Goal: Feedback & Contribution: Leave review/rating

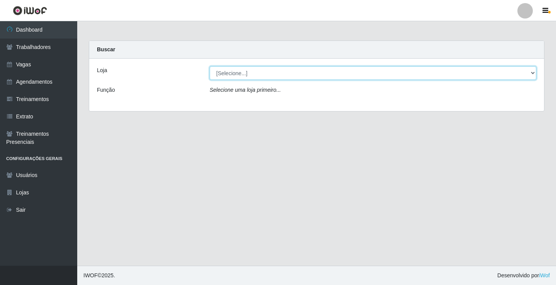
click at [227, 74] on select "[Selecione...] Edilicya Supermercado" at bounding box center [373, 73] width 327 height 14
select select "460"
click at [210, 66] on select "[Selecione...] Edilicya Supermercado" at bounding box center [373, 73] width 327 height 14
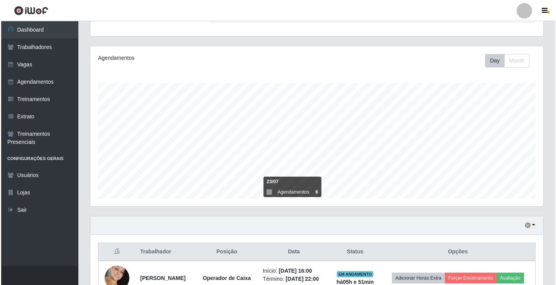
scroll to position [124, 0]
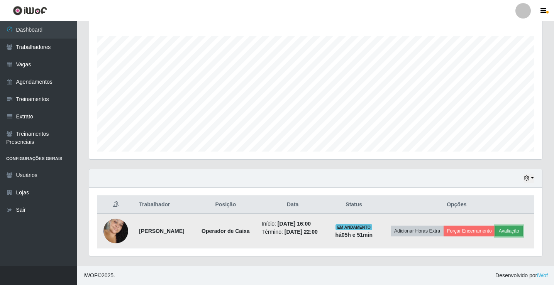
click at [521, 235] on button "Avaliação" at bounding box center [508, 231] width 27 height 11
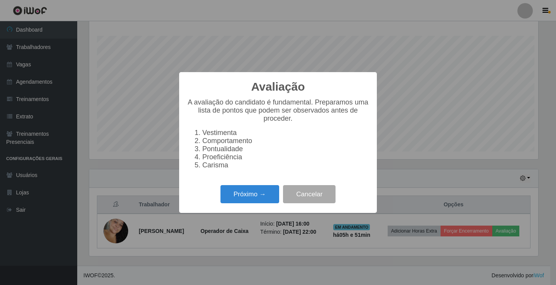
scroll to position [160, 449]
click at [240, 191] on button "Próximo →" at bounding box center [249, 194] width 59 height 18
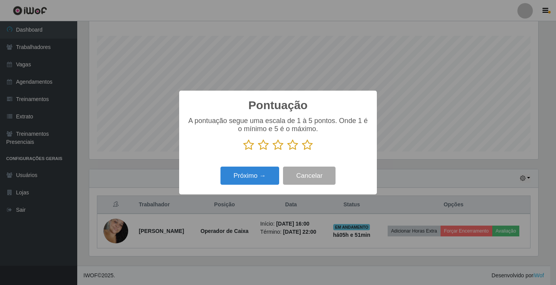
click at [308, 151] on icon at bounding box center [307, 145] width 11 height 12
click at [302, 151] on input "radio" at bounding box center [302, 151] width 0 height 0
click at [237, 180] on button "Próximo →" at bounding box center [249, 176] width 59 height 18
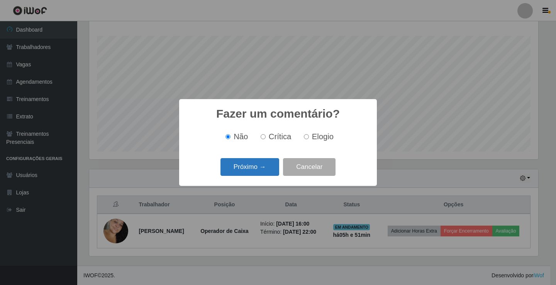
click at [249, 168] on button "Próximo →" at bounding box center [249, 167] width 59 height 18
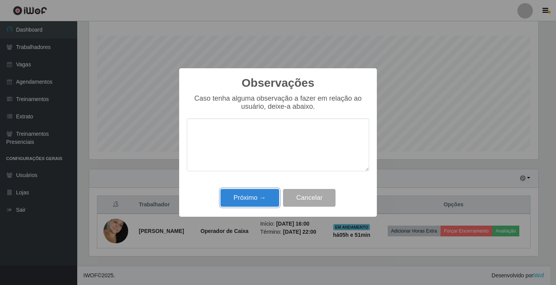
drag, startPoint x: 258, startPoint y: 202, endPoint x: 260, endPoint y: 189, distance: 13.6
click at [258, 202] on button "Próximo →" at bounding box center [249, 198] width 59 height 18
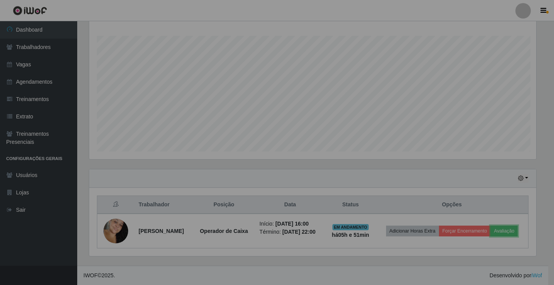
scroll to position [160, 453]
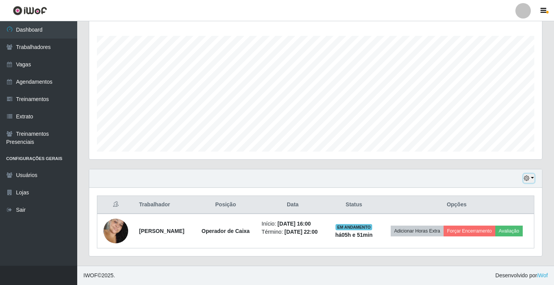
click at [533, 179] on button "button" at bounding box center [528, 178] width 11 height 9
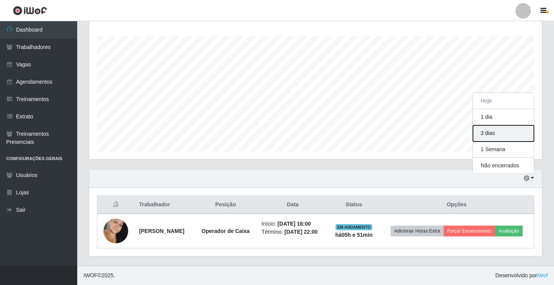
click at [493, 135] on button "3 dias" at bounding box center [503, 133] width 61 height 16
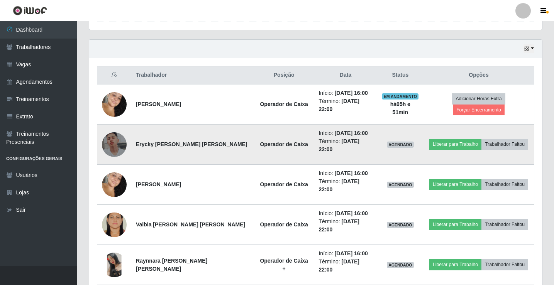
scroll to position [262, 0]
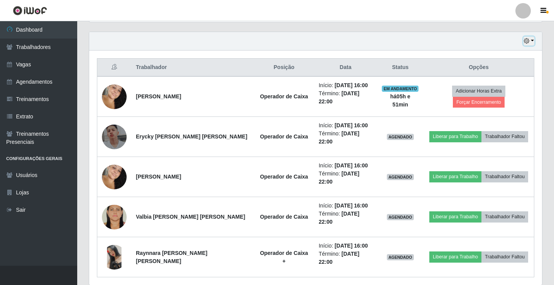
click at [531, 40] on button "button" at bounding box center [528, 41] width 11 height 9
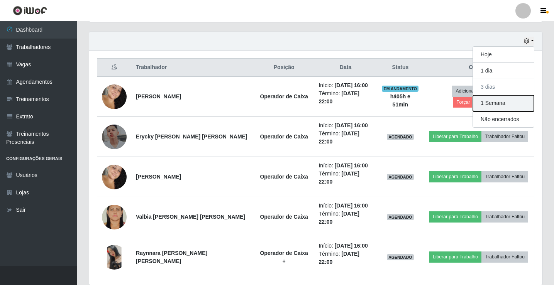
click at [510, 109] on button "1 Semana" at bounding box center [503, 103] width 61 height 16
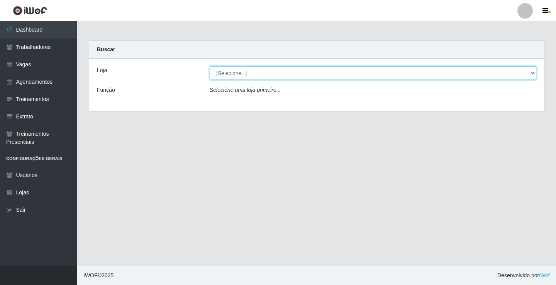
click at [231, 76] on select "[Selecione...] Edilicya Supermercado" at bounding box center [373, 73] width 327 height 14
select select "460"
click at [210, 66] on select "[Selecione...] Edilicya Supermercado" at bounding box center [373, 73] width 327 height 14
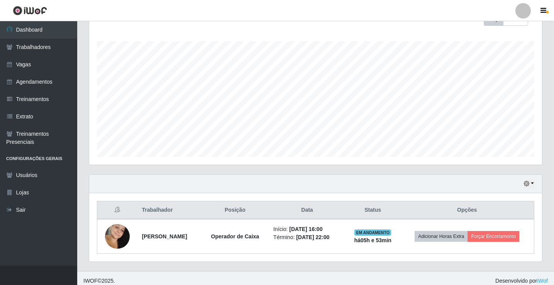
scroll to position [124, 0]
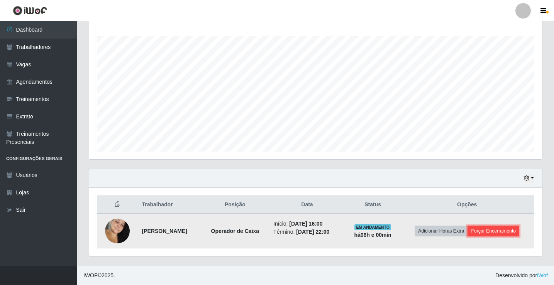
click at [497, 230] on button "Forçar Encerramento" at bounding box center [493, 231] width 52 height 11
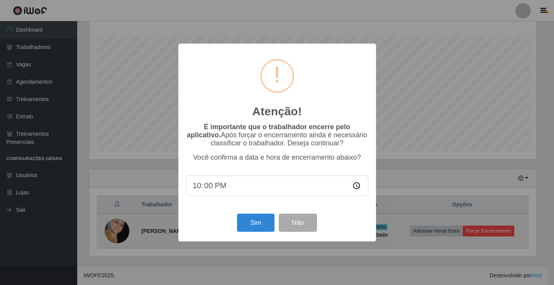
scroll to position [160, 449]
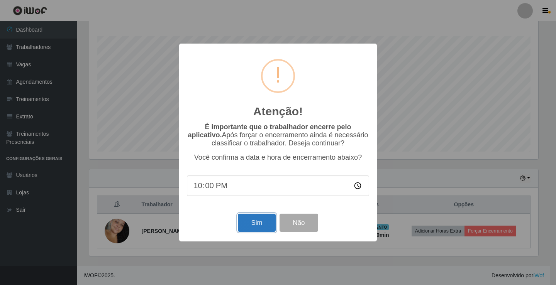
click at [245, 218] on button "Sim" at bounding box center [256, 223] width 37 height 18
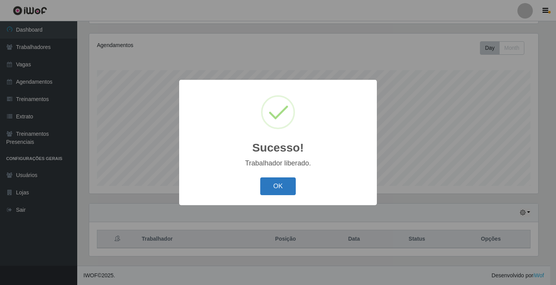
click at [274, 188] on button "OK" at bounding box center [278, 187] width 36 height 18
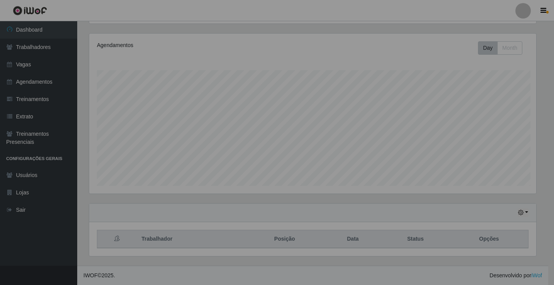
scroll to position [160, 453]
